Goal: Complete application form

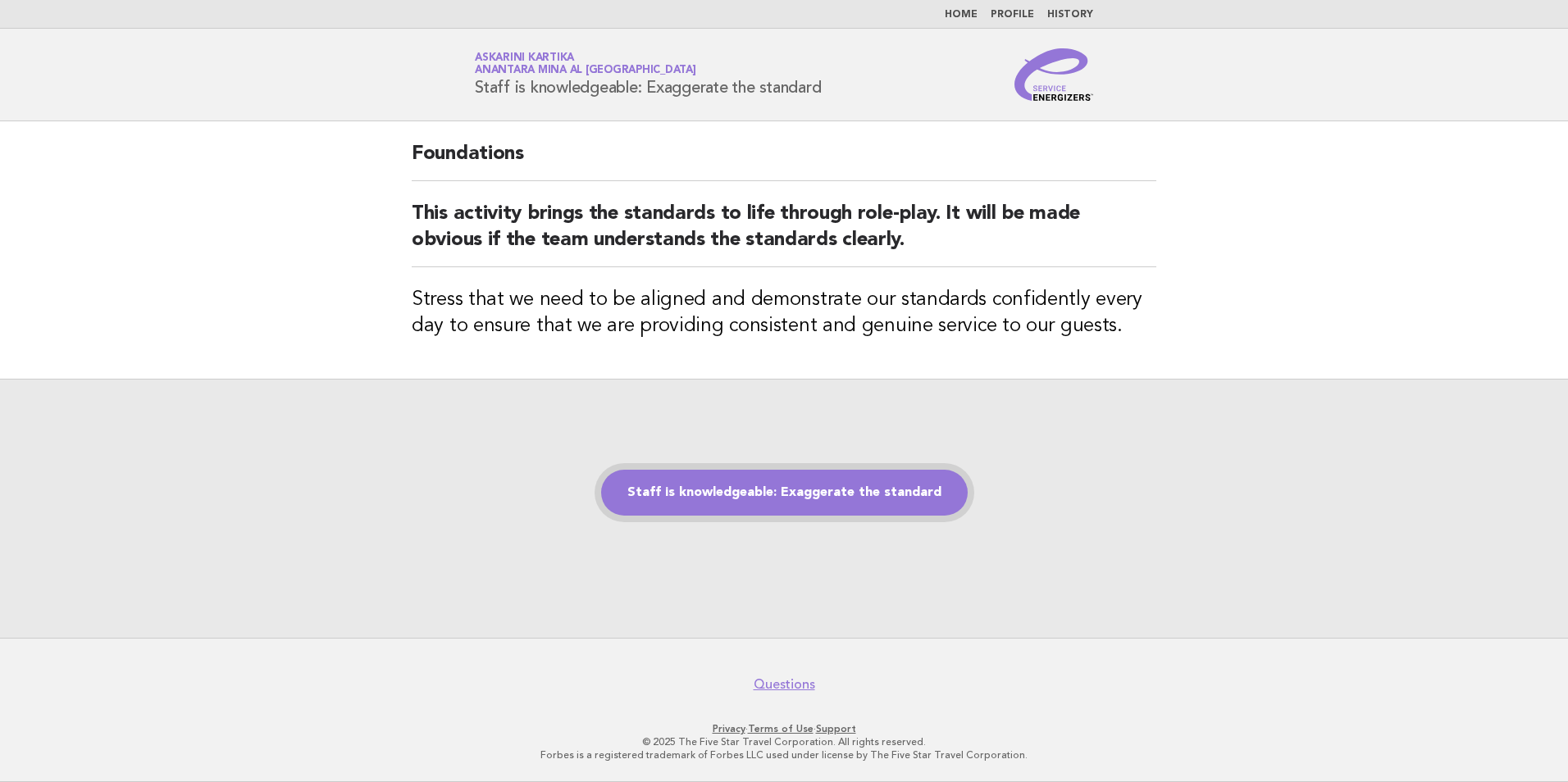
click at [809, 500] on link "Staff is knowledgeable: Exaggerate the standard" at bounding box center [784, 492] width 366 height 45
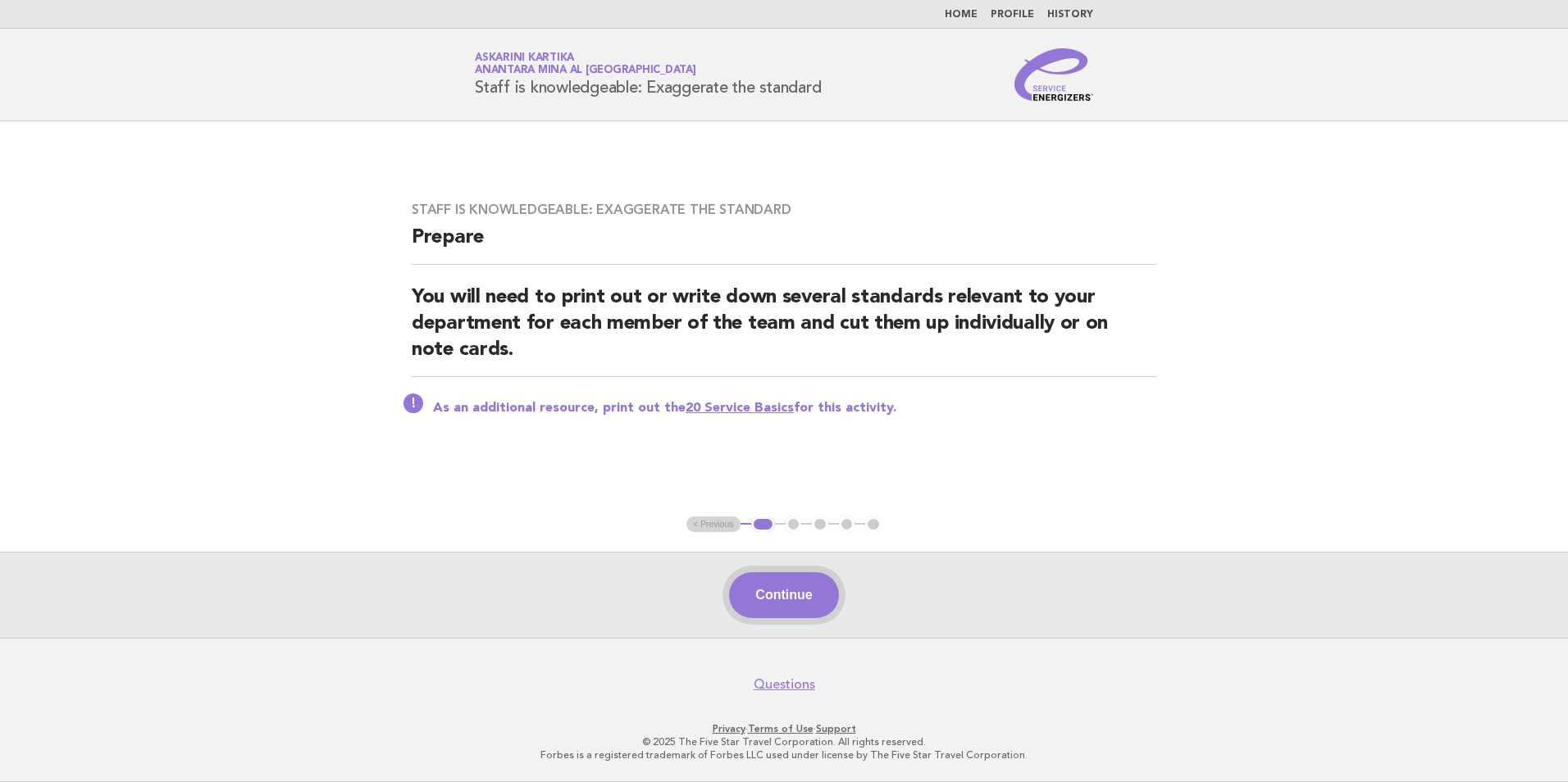
click at [794, 607] on button "Continue" at bounding box center [783, 594] width 109 height 45
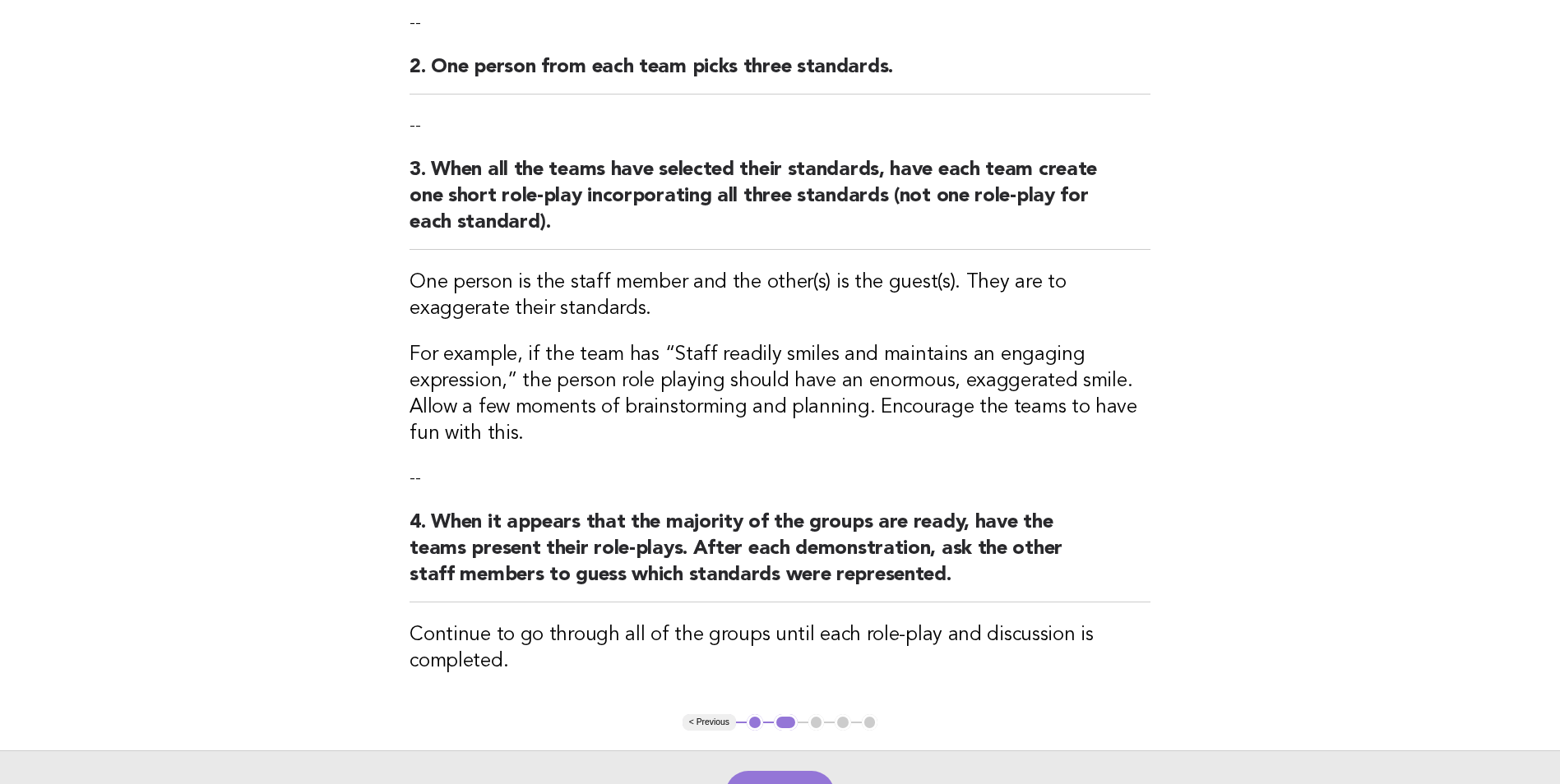
scroll to position [329, 0]
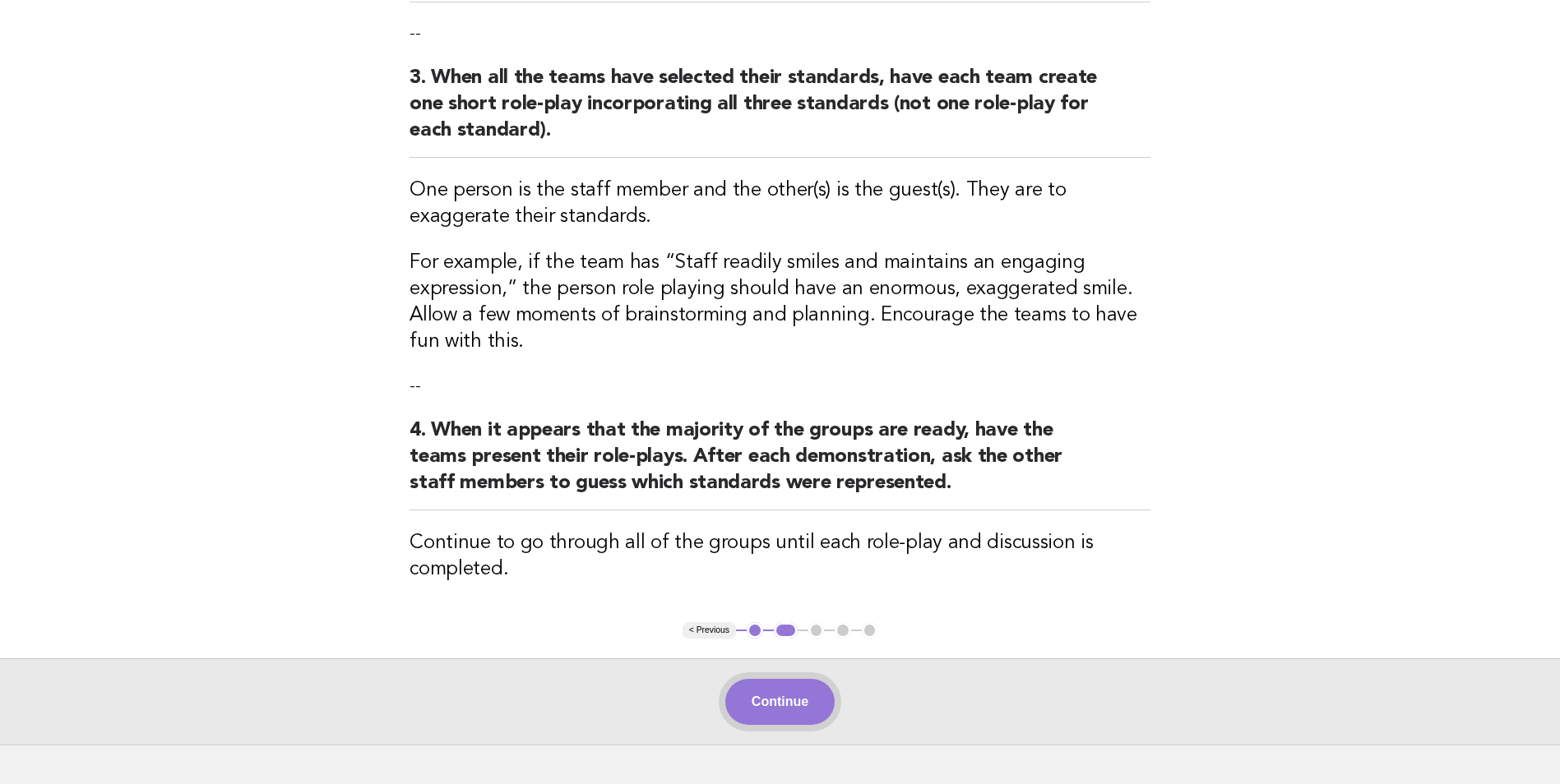
click at [797, 707] on button "Continue" at bounding box center [780, 702] width 110 height 46
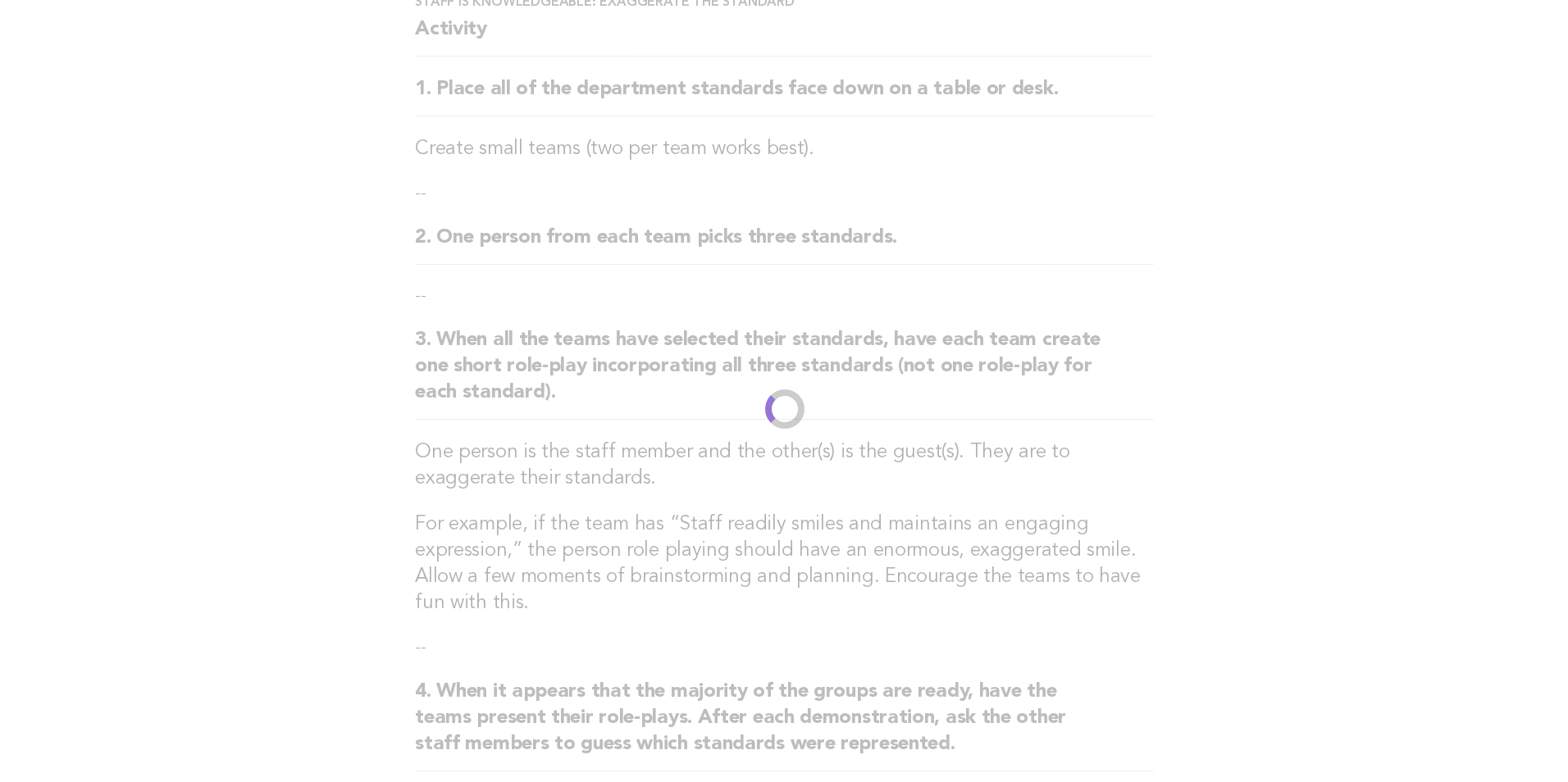
scroll to position [0, 0]
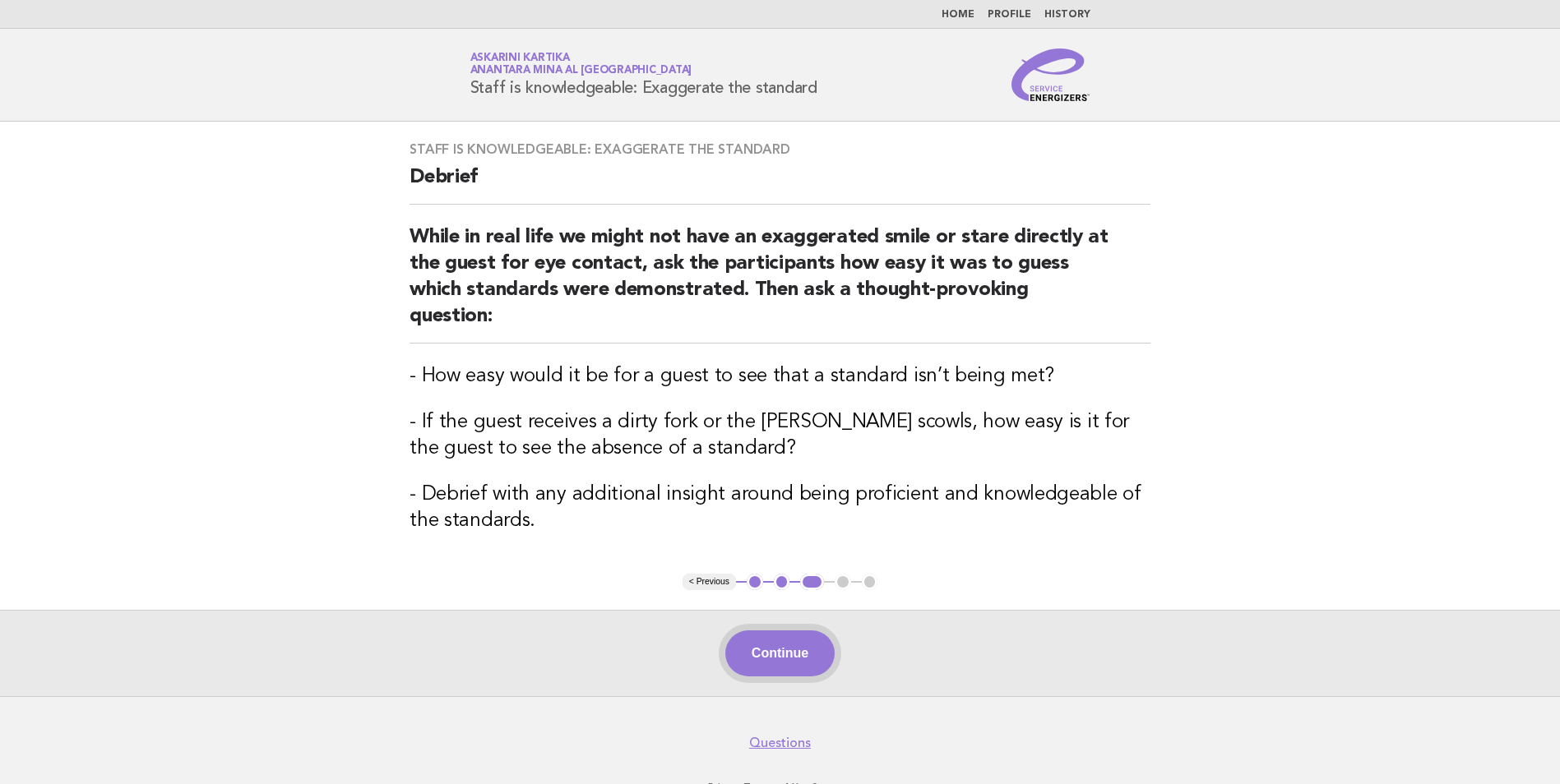
click at [790, 642] on button "Continue" at bounding box center [780, 653] width 110 height 46
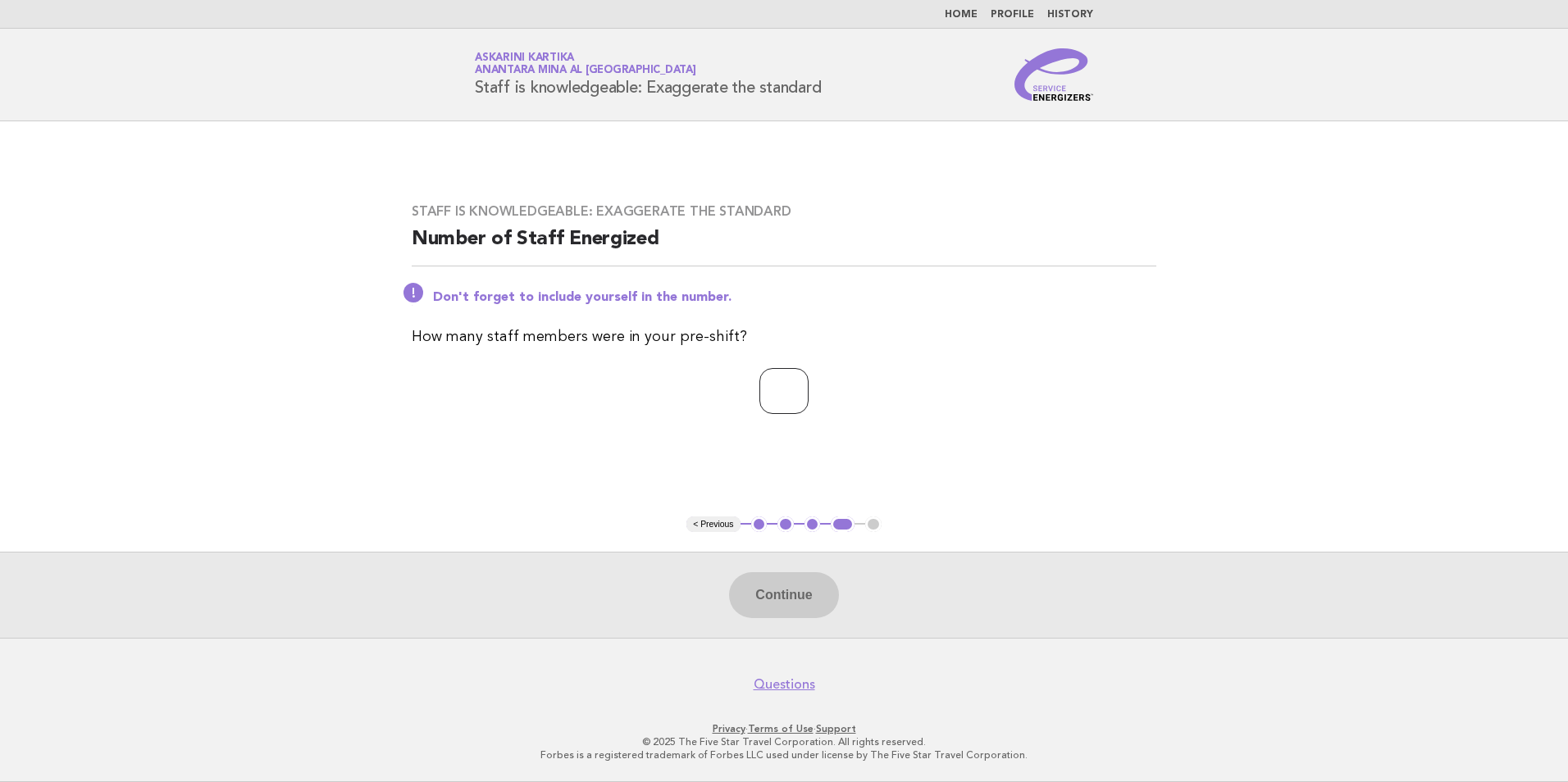
drag, startPoint x: 797, startPoint y: 397, endPoint x: 777, endPoint y: 400, distance: 20.2
click at [775, 400] on input "number" at bounding box center [783, 391] width 49 height 45
type input "*"
click at [791, 616] on button "Continue" at bounding box center [783, 594] width 109 height 45
